Goal: Transaction & Acquisition: Purchase product/service

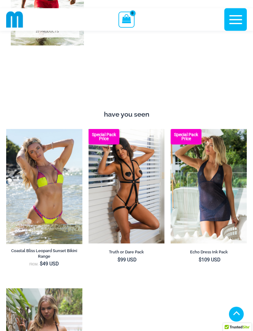
scroll to position [542, 0]
click at [89, 129] on img at bounding box center [89, 129] width 0 height 0
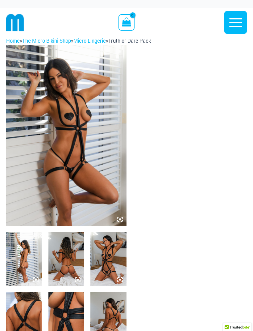
click at [88, 192] on img at bounding box center [66, 135] width 121 height 181
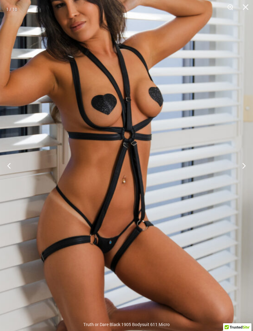
click at [138, 134] on img at bounding box center [97, 153] width 316 height 474
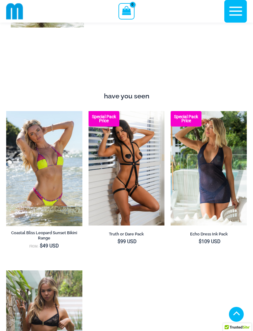
scroll to position [562, 0]
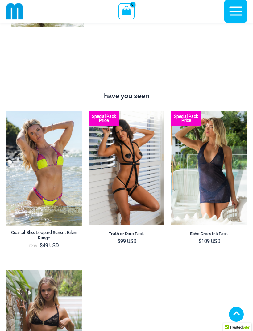
click at [234, 14] on icon "button" at bounding box center [235, 10] width 15 height 15
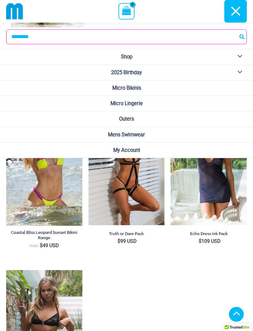
click at [136, 106] on link "Micro Lingerie" at bounding box center [126, 103] width 253 height 15
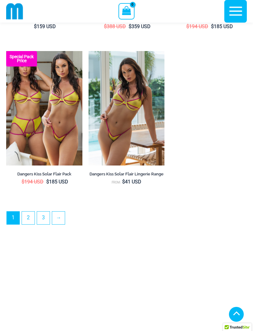
scroll to position [1722, 0]
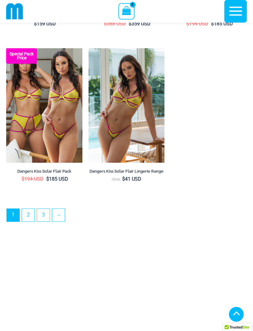
click at [61, 218] on link "→" at bounding box center [58, 215] width 13 height 13
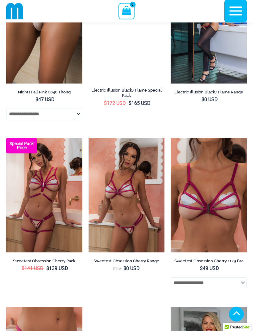
scroll to position [1285, 0]
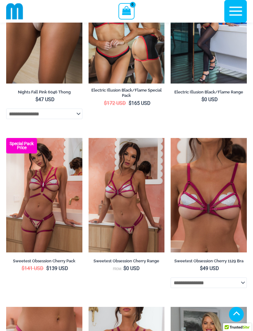
click at [6, 138] on img at bounding box center [6, 138] width 0 height 0
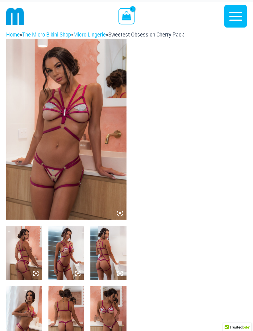
scroll to position [7, 0]
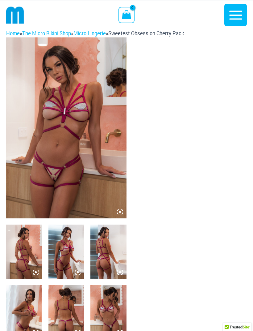
click at [66, 142] on img at bounding box center [66, 128] width 121 height 181
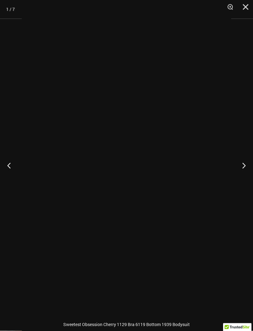
scroll to position [7, 0]
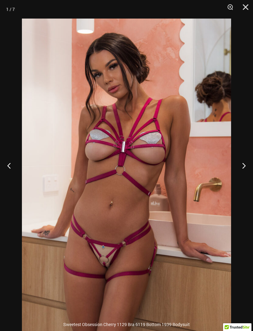
click at [244, 180] on button "Next" at bounding box center [241, 165] width 23 height 31
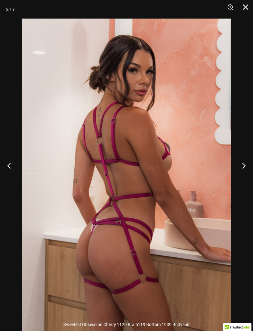
click at [245, 175] on button "Next" at bounding box center [241, 165] width 23 height 31
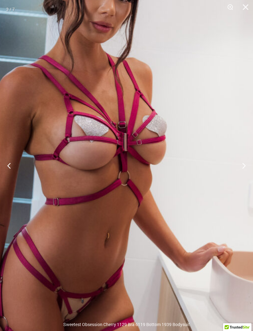
scroll to position [0, 0]
